Goal: Information Seeking & Learning: Learn about a topic

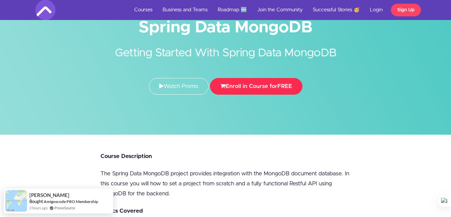
click at [262, 84] on button "Enroll in Course for FREE" at bounding box center [256, 86] width 92 height 17
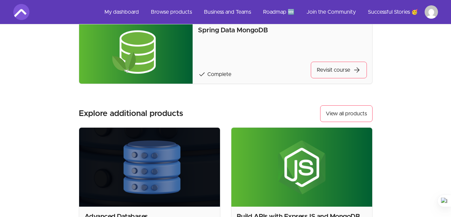
scroll to position [167, 0]
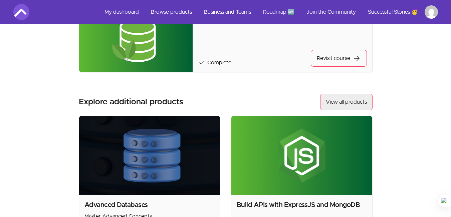
click at [347, 99] on link "View all products" at bounding box center [346, 102] width 52 height 17
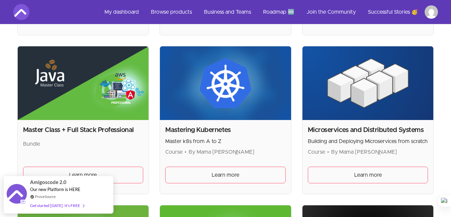
scroll to position [1134, 0]
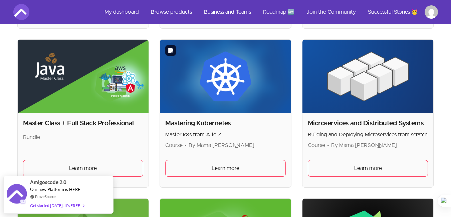
click at [225, 94] on img at bounding box center [225, 77] width 131 height 74
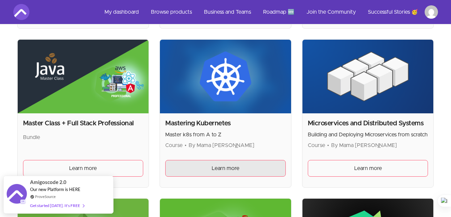
click at [223, 169] on span "Learn more" at bounding box center [225, 168] width 28 height 8
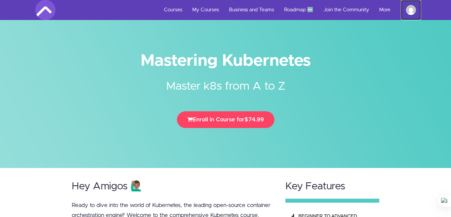
click at [409, 6] on img at bounding box center [411, 10] width 10 height 10
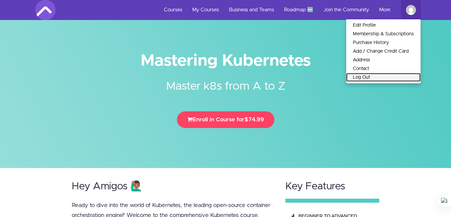
click at [365, 74] on link "Log Out" at bounding box center [383, 77] width 74 height 9
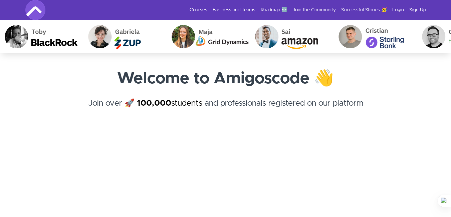
click at [398, 8] on link "Login" at bounding box center [398, 10] width 12 height 7
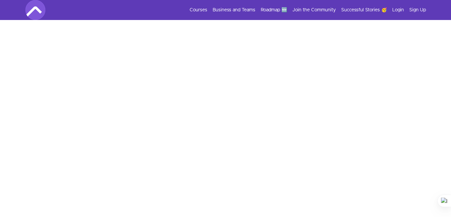
scroll to position [267, 0]
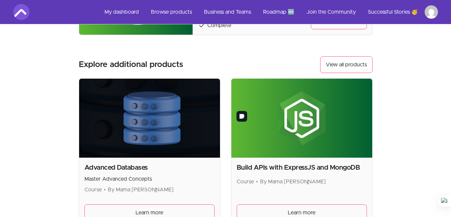
scroll to position [167, 0]
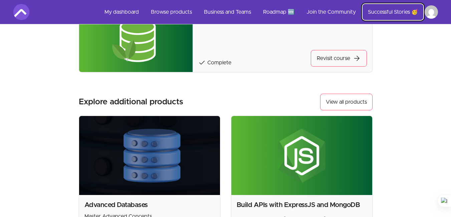
click at [403, 11] on link "Successful Stories 🥳" at bounding box center [392, 12] width 61 height 16
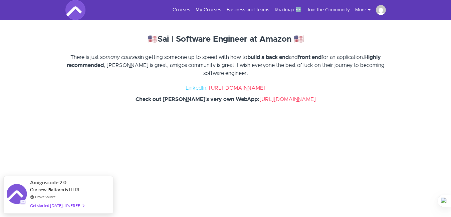
click at [275, 9] on link "Roadmap 🆕" at bounding box center [287, 10] width 26 height 7
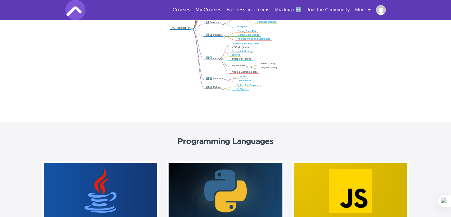
scroll to position [167, 0]
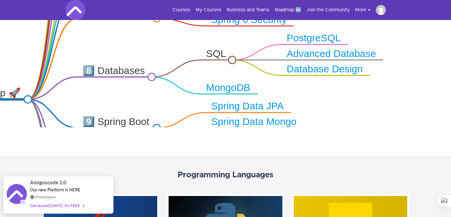
drag, startPoint x: 337, startPoint y: 80, endPoint x: 325, endPoint y: 147, distance: 68.4
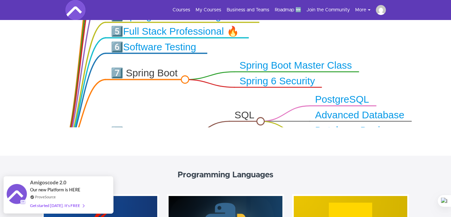
drag, startPoint x: 250, startPoint y: 66, endPoint x: 274, endPoint y: 123, distance: 62.4
click at [274, 123] on icon ".markmap{font:300 16px/20px sans-serif}.markmap-link{fill:none}.markmap-node>ci…" at bounding box center [225, 62] width 451 height 130
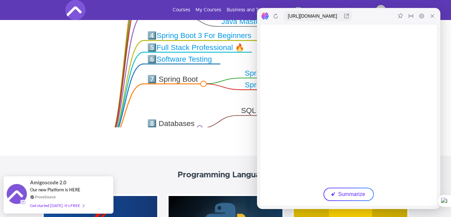
drag, startPoint x: 431, startPoint y: 17, endPoint x: 425, endPoint y: 15, distance: 6.6
click at [431, 17] on icon at bounding box center [431, 15] width 5 height 5
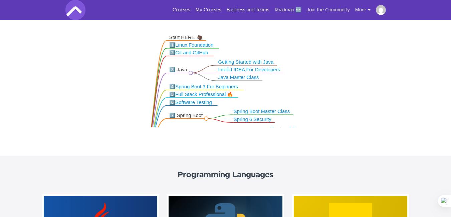
drag, startPoint x: 293, startPoint y: 55, endPoint x: 278, endPoint y: 101, distance: 48.4
click at [278, 101] on icon ".markmap{font:300 16px/20px sans-serif}.markmap-link{fill:none}.markmap-node>ci…" at bounding box center [225, 62] width 451 height 130
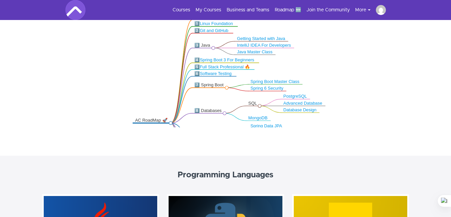
drag, startPoint x: 261, startPoint y: 88, endPoint x: 273, endPoint y: 61, distance: 29.3
click at [273, 61] on icon ".markmap{font:300 16px/20px sans-serif}.markmap-link{fill:none}.markmap-node>ci…" at bounding box center [225, 62] width 451 height 130
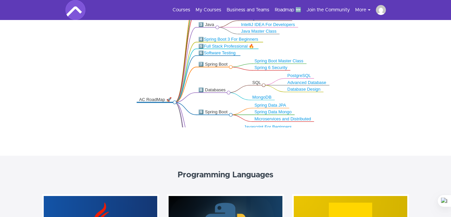
drag, startPoint x: 260, startPoint y: 71, endPoint x: 264, endPoint y: 50, distance: 21.1
click at [264, 50] on icon ".markmap{font:300 16px/20px sans-serif}.markmap-link{fill:none}.markmap-node>ci…" at bounding box center [225, 62] width 451 height 130
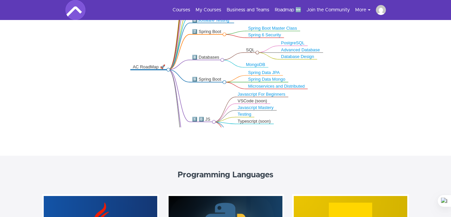
drag, startPoint x: 330, startPoint y: 92, endPoint x: 323, endPoint y: 60, distance: 33.3
click at [323, 60] on icon ".markmap{font:300 16px/20px sans-serif}.markmap-link{fill:none}.markmap-node>ci…" at bounding box center [225, 62] width 451 height 130
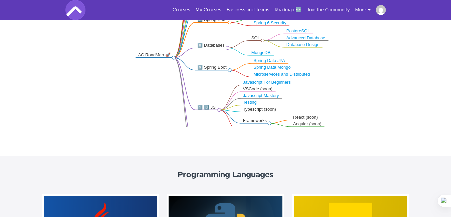
drag, startPoint x: 309, startPoint y: 80, endPoint x: 315, endPoint y: 68, distance: 13.1
click at [315, 68] on icon ".markmap{font:300 16px/20px sans-serif}.markmap-link{fill:none}.markmap-node>ci…" at bounding box center [225, 62] width 451 height 130
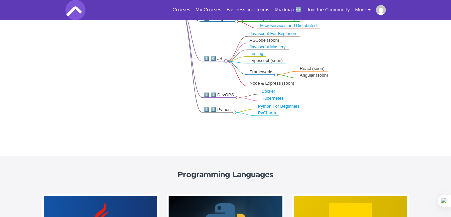
drag, startPoint x: 295, startPoint y: 87, endPoint x: 301, endPoint y: 38, distance: 49.1
click at [301, 38] on icon ".markmap{font:300 16px/20px sans-serif}.markmap-link{fill:none}.markmap-node>ci…" at bounding box center [225, 62] width 451 height 130
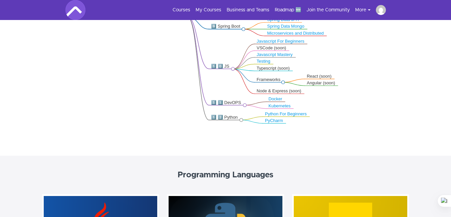
drag, startPoint x: 294, startPoint y: 85, endPoint x: 300, endPoint y: 95, distance: 10.9
click at [300, 95] on icon ".markmap{font:300 16px/20px sans-serif}.markmap-link{fill:none}.markmap-node>ci…" at bounding box center [225, 62] width 451 height 130
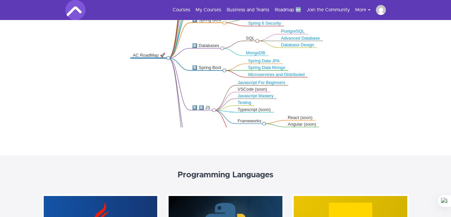
drag, startPoint x: 327, startPoint y: 58, endPoint x: 309, endPoint y: 97, distance: 42.8
click at [309, 97] on icon ".markmap{font:300 16px/20px sans-serif}.markmap-link{fill:none}.markmap-node>ci…" at bounding box center [225, 62] width 451 height 130
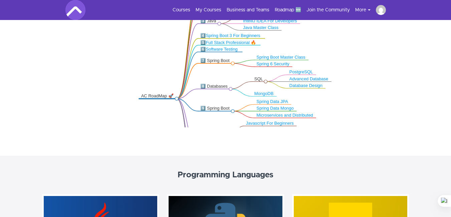
drag, startPoint x: 314, startPoint y: 67, endPoint x: 322, endPoint y: 107, distance: 41.5
click at [322, 107] on icon ".markmap{font:300 16px/20px sans-serif}.markmap-link{fill:none}.markmap-node>ci…" at bounding box center [225, 62] width 451 height 130
click at [281, 63] on link "Spring 6 Security" at bounding box center [272, 64] width 33 height 5
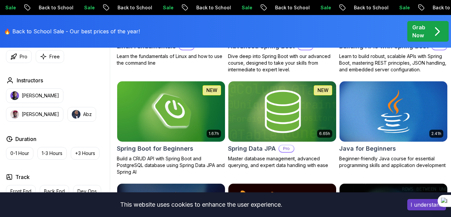
scroll to position [267, 0]
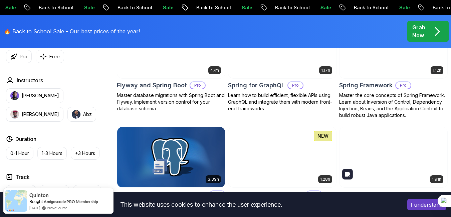
scroll to position [1634, 0]
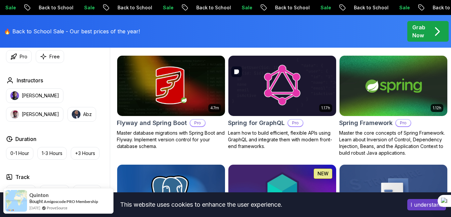
click at [276, 108] on img at bounding box center [281, 85] width 113 height 63
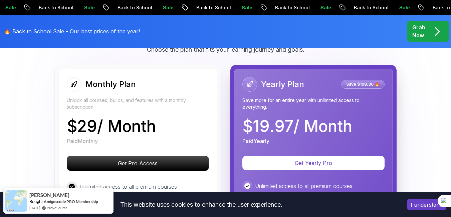
scroll to position [1267, 0]
